Goal: Transaction & Acquisition: Purchase product/service

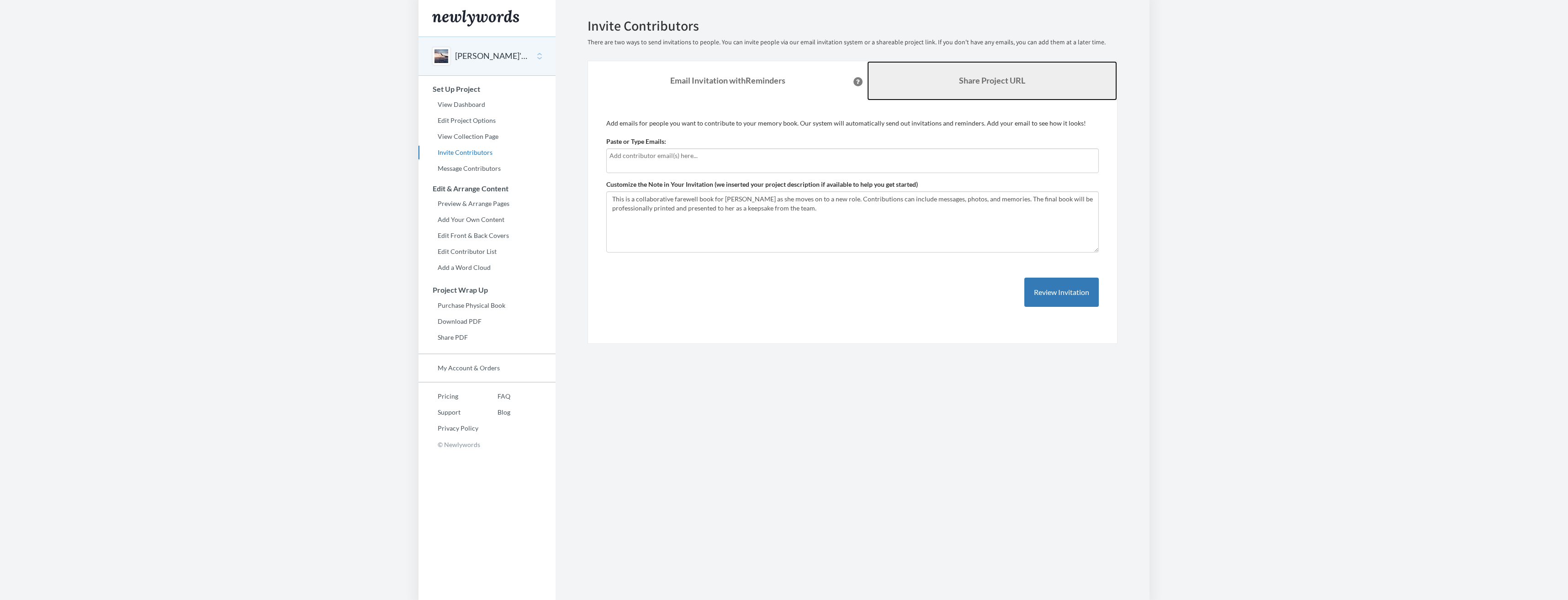
click at [901, 76] on link "Share Project URL" at bounding box center [992, 80] width 250 height 39
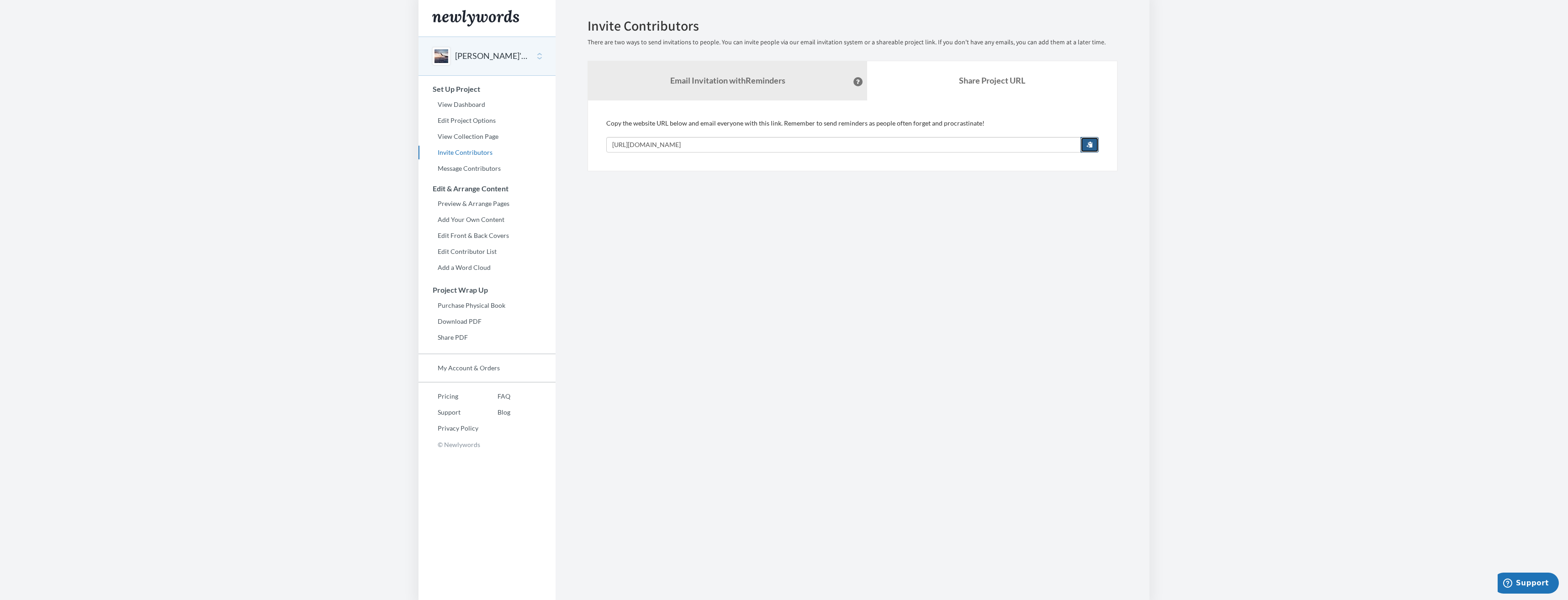
click at [1088, 145] on span "button" at bounding box center [1090, 145] width 7 height 7
click at [503, 202] on link "Preview & Arrange Pages" at bounding box center [487, 204] width 137 height 14
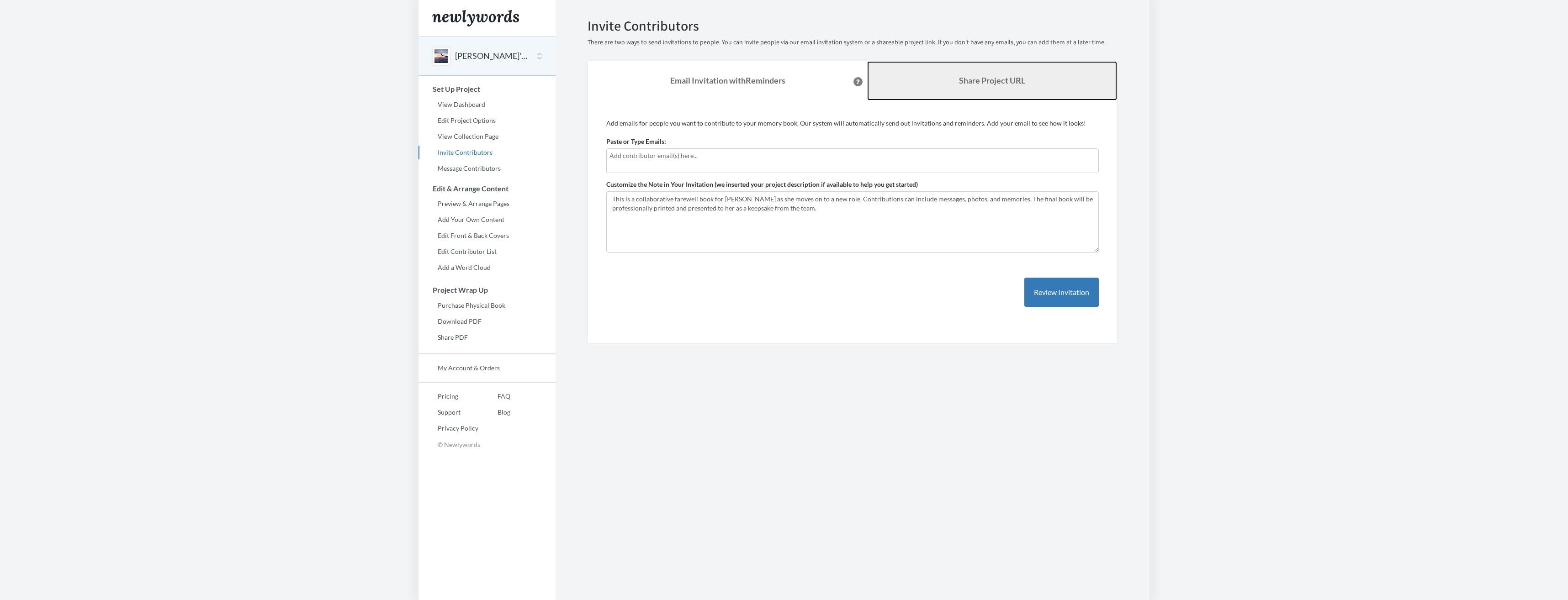
click at [959, 62] on link "Share Project URL" at bounding box center [992, 80] width 250 height 39
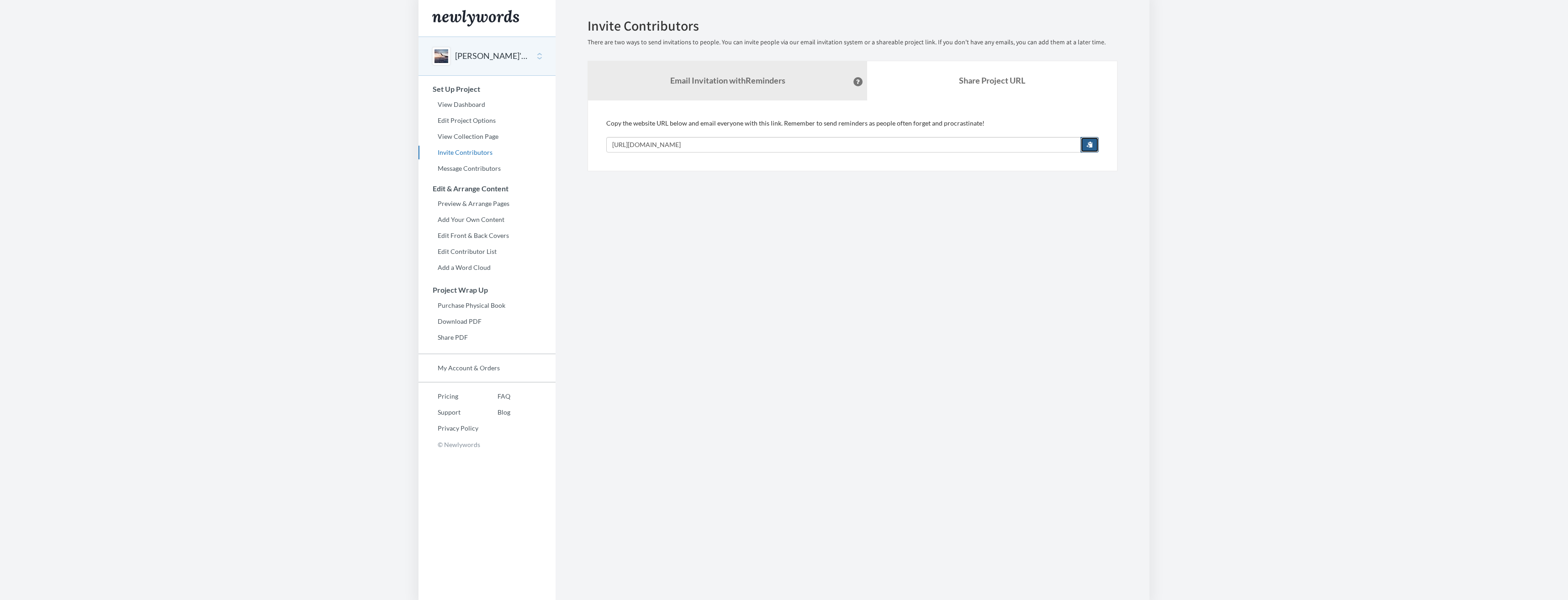
click at [1089, 142] on span "button" at bounding box center [1090, 145] width 7 height 7
click at [480, 309] on link "Purchase Physical Book" at bounding box center [487, 305] width 137 height 14
